Goal: Information Seeking & Learning: Learn about a topic

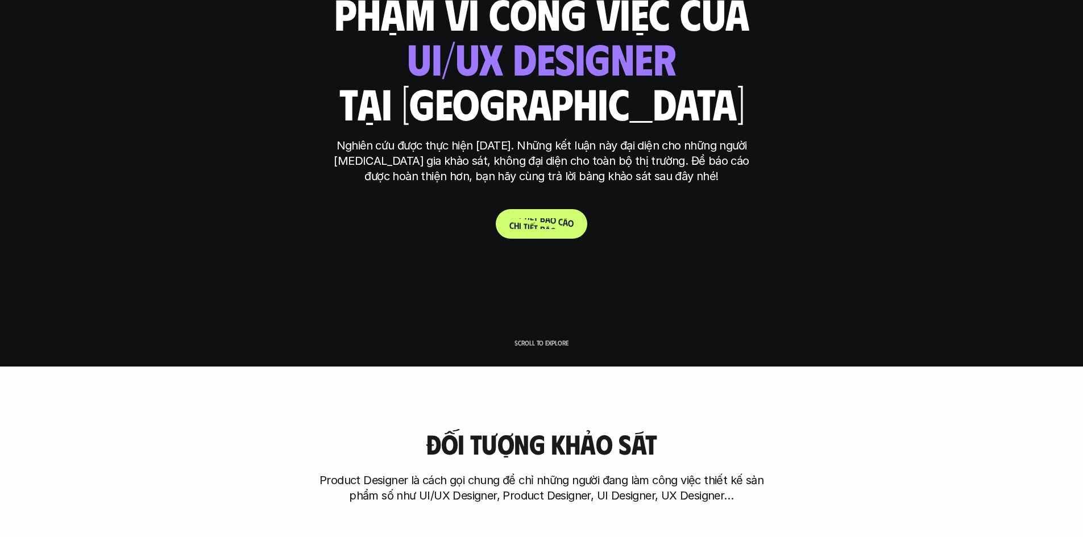
click at [511, 222] on p "C h i t i ế t b á o c á o" at bounding box center [541, 223] width 64 height 11
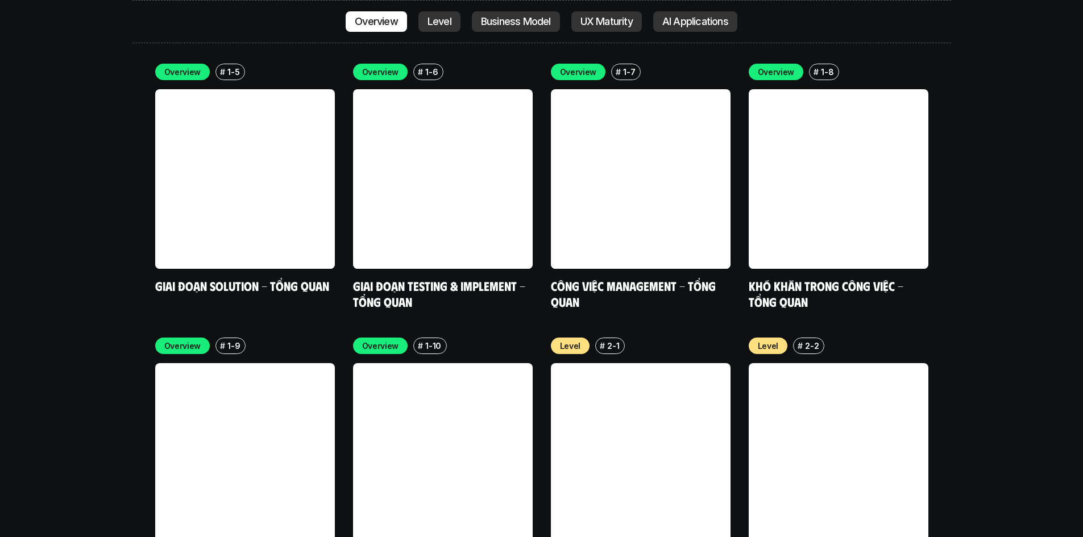
scroll to position [3809, 0]
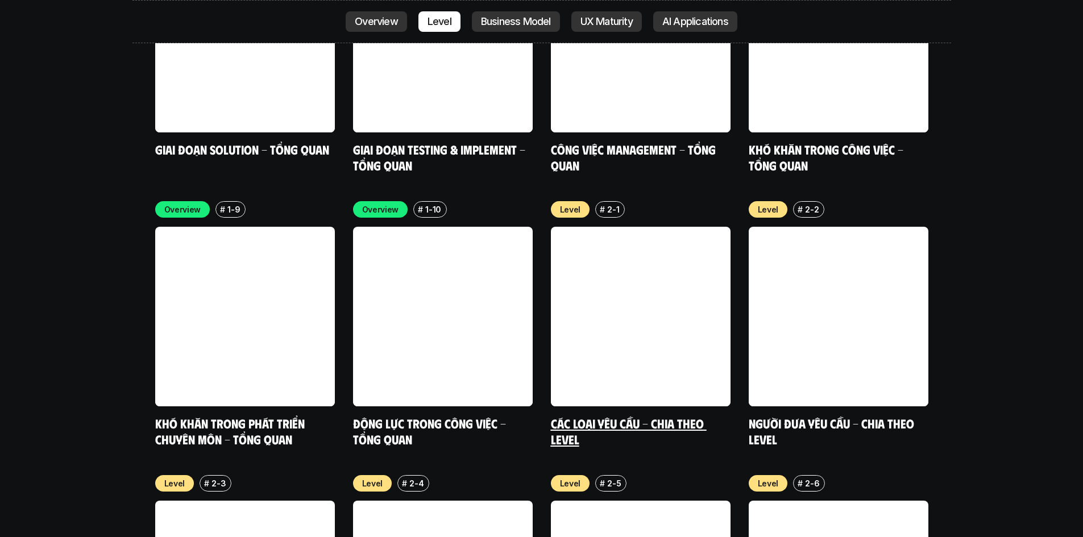
click at [663, 239] on link at bounding box center [641, 317] width 180 height 180
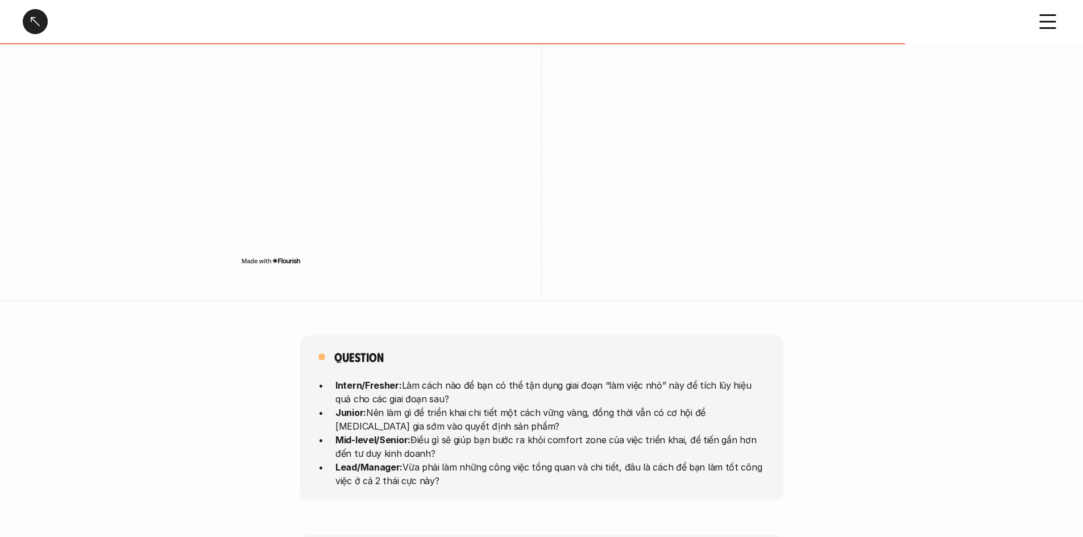
scroll to position [2615, 0]
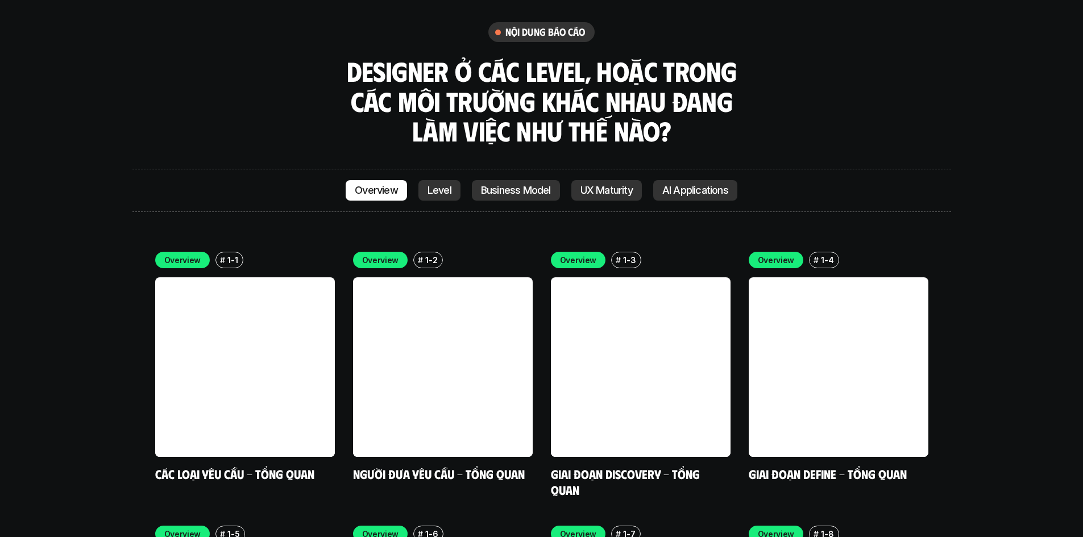
scroll to position [3221, 0]
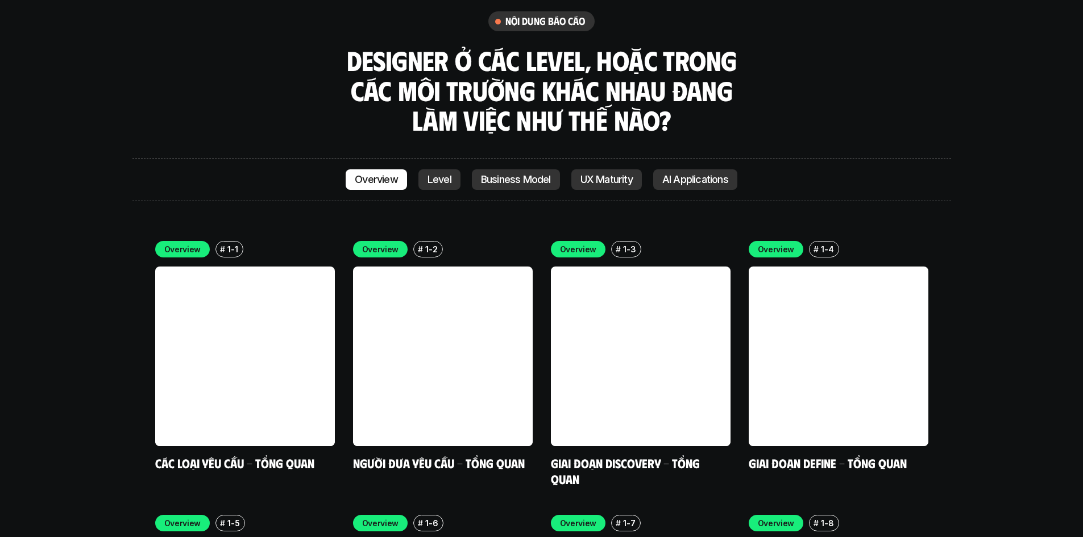
click at [447, 174] on p "Level" at bounding box center [440, 179] width 24 height 11
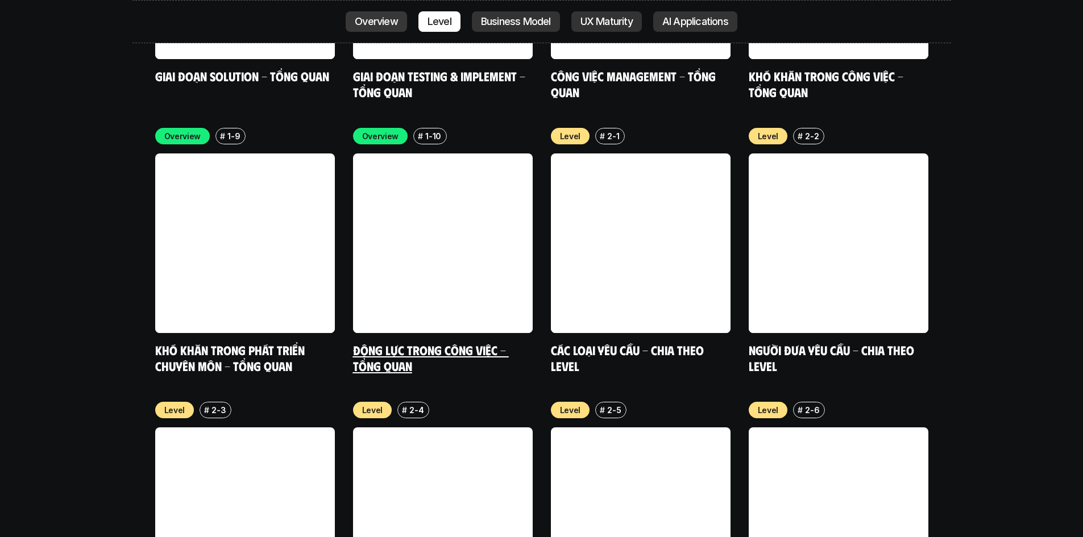
scroll to position [3891, 0]
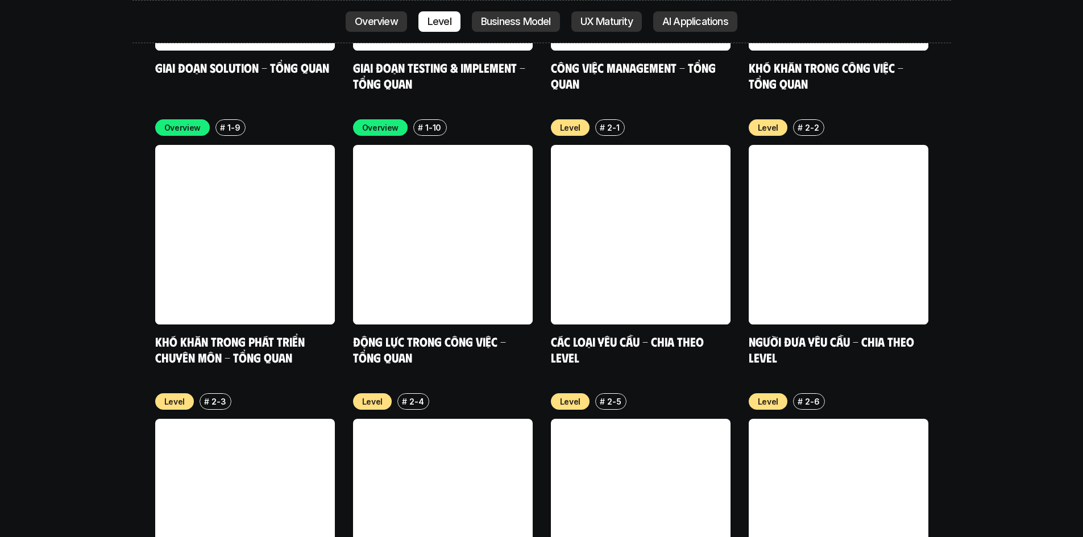
click at [499, 30] on link "Business Model" at bounding box center [516, 21] width 88 height 20
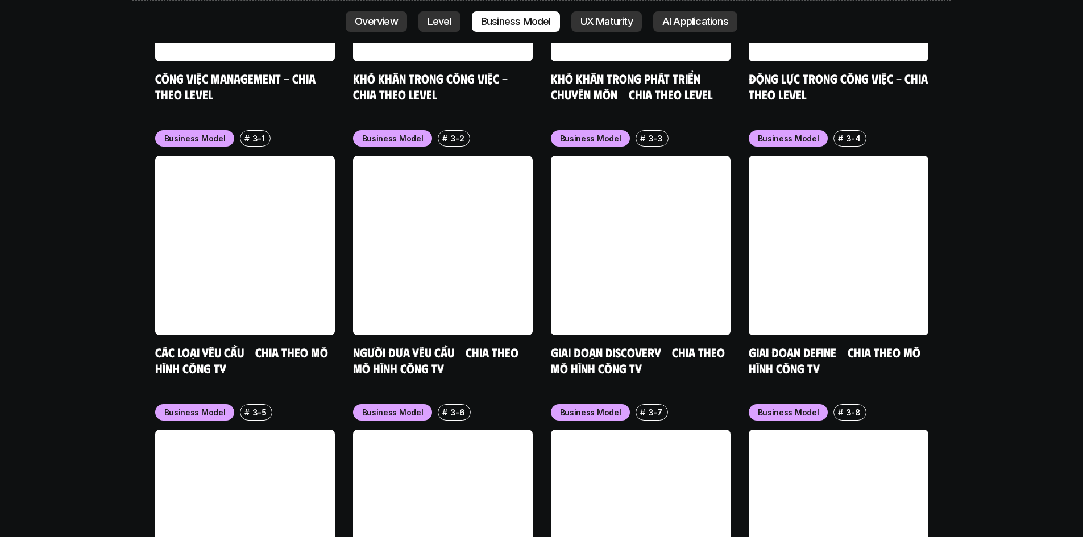
scroll to position [4713, 0]
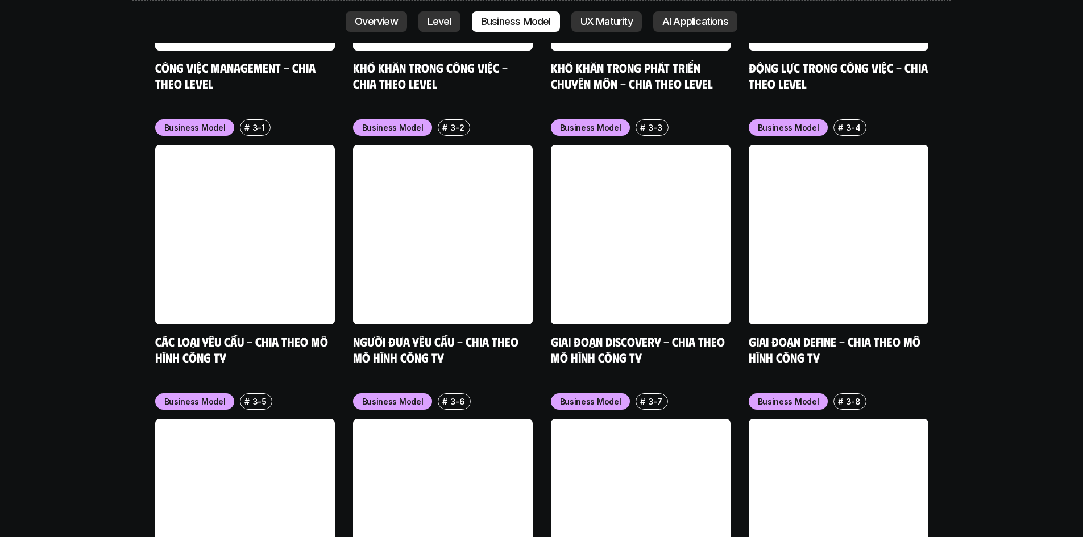
drag, startPoint x: 596, startPoint y: 29, endPoint x: 96, endPoint y: 184, distance: 523.6
click at [96, 184] on div "nội dung báo cáo Designer ở các level, hoặc trong các môi trường khác nhau đang…" at bounding box center [541, 137] width 1083 height 3349
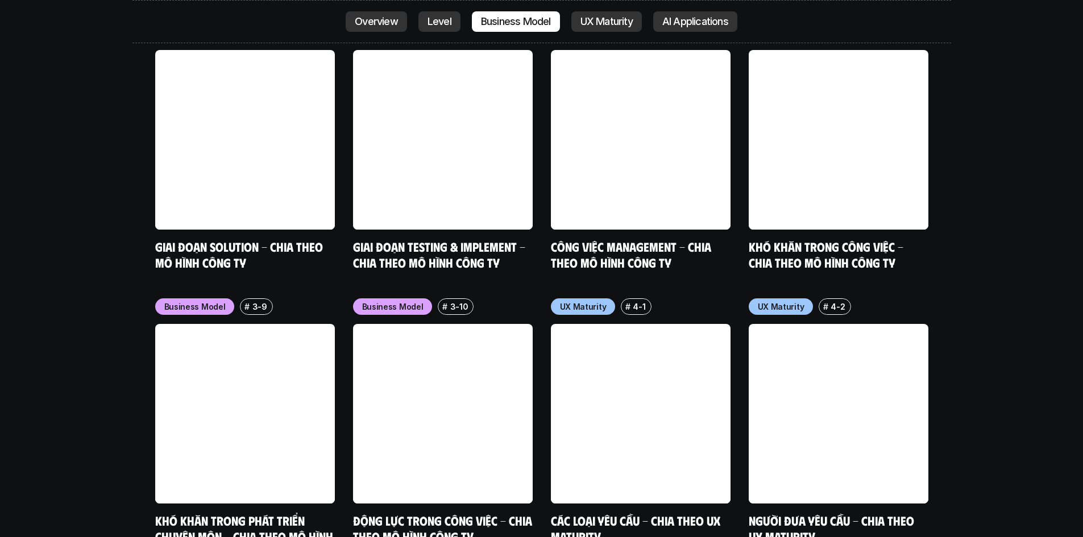
scroll to position [5225, 0]
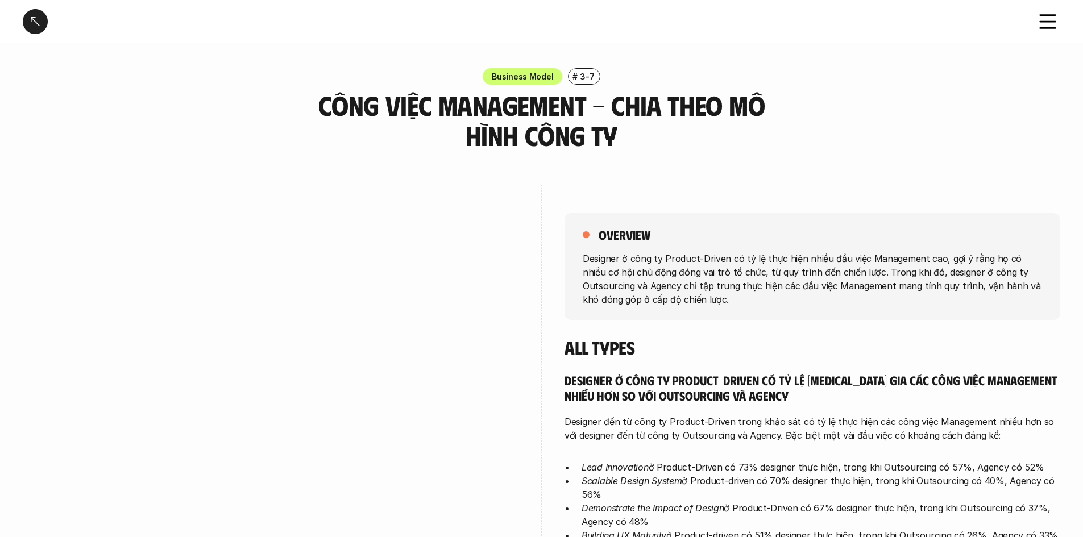
click at [399, 187] on div at bounding box center [271, 393] width 496 height 417
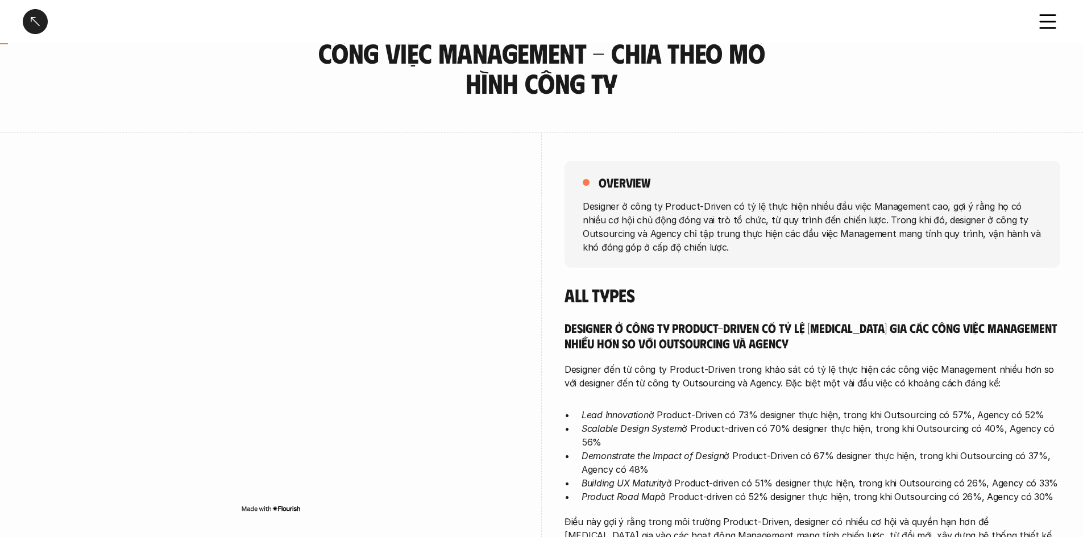
scroll to position [114, 0]
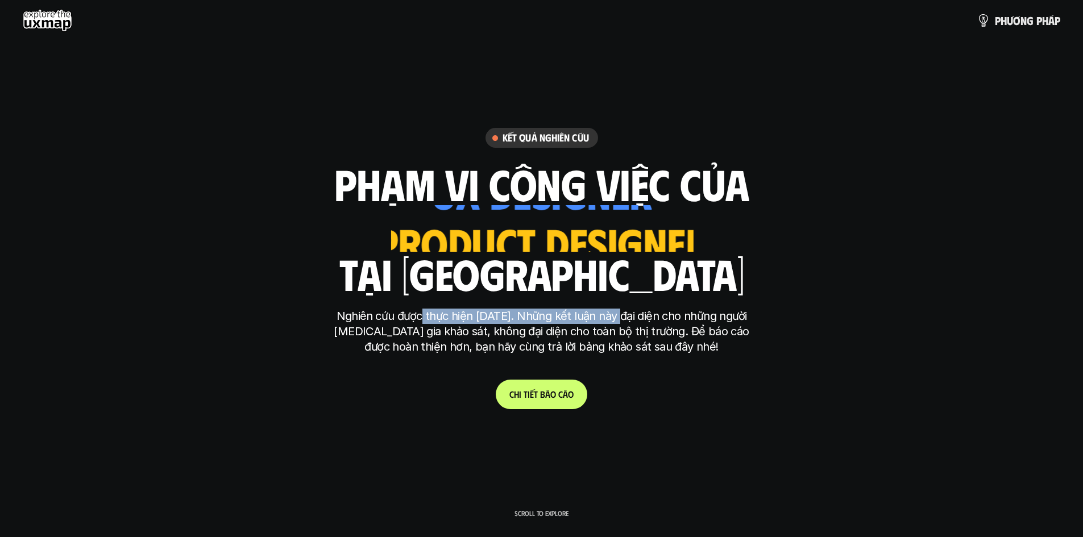
drag, startPoint x: 488, startPoint y: 319, endPoint x: 617, endPoint y: 309, distance: 129.5
click at [617, 309] on p "Nghiên cứu được thực hiện [DATE]. Những kết luận này đại diện cho những người […" at bounding box center [542, 332] width 426 height 46
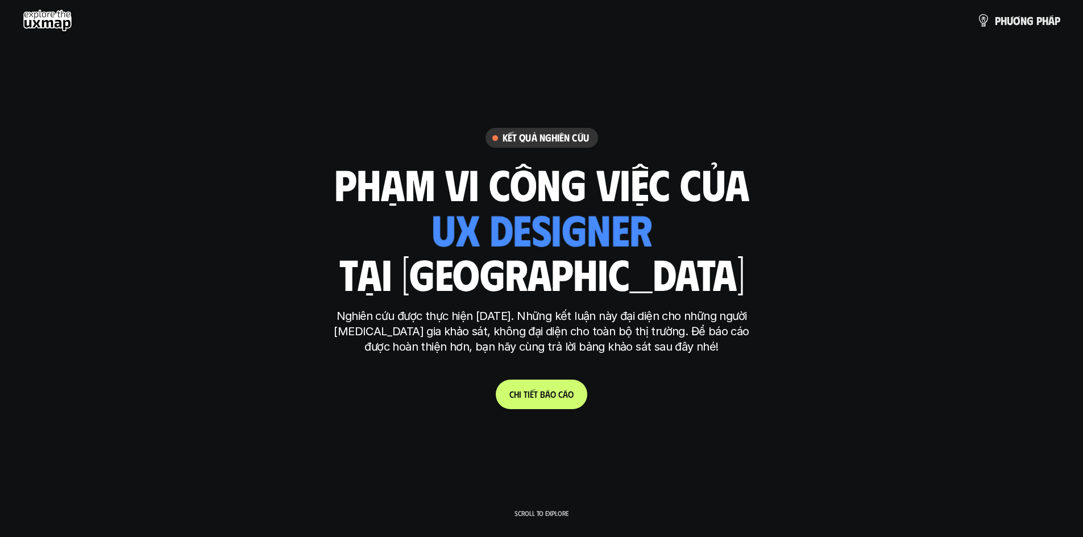
drag, startPoint x: 532, startPoint y: 341, endPoint x: 530, endPoint y: 348, distance: 7.0
click at [532, 341] on p "Nghiên cứu được thực hiện [DATE]. Những kết luận này đại diện cho những người […" at bounding box center [542, 332] width 426 height 46
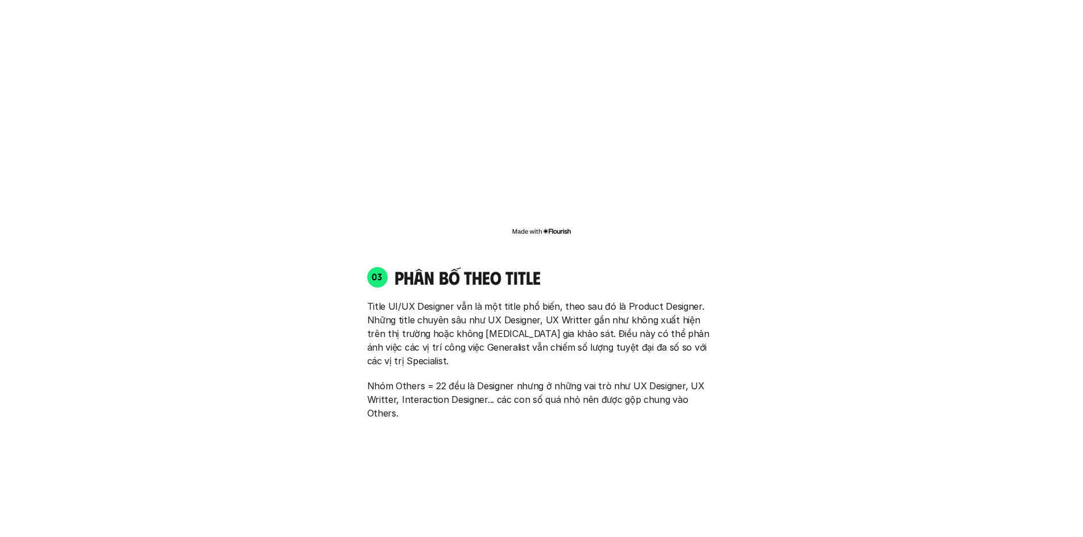
scroll to position [1535, 0]
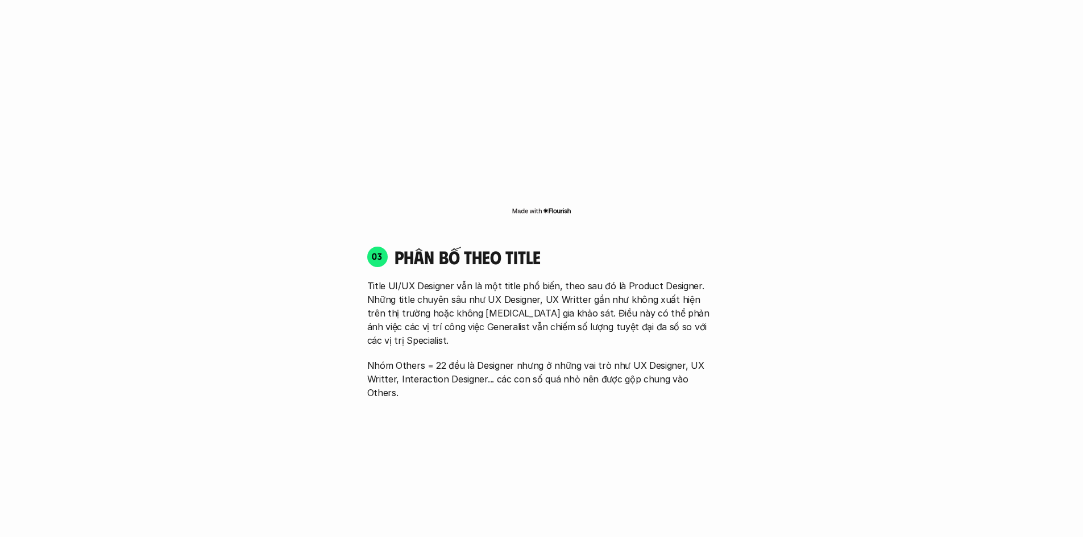
click at [142, 270] on div "Đối tượng khảo sát Product Designer là cách gọi chung để chỉ những người đang l…" at bounding box center [541, 207] width 992 height 2342
